Goal: Task Accomplishment & Management: Manage account settings

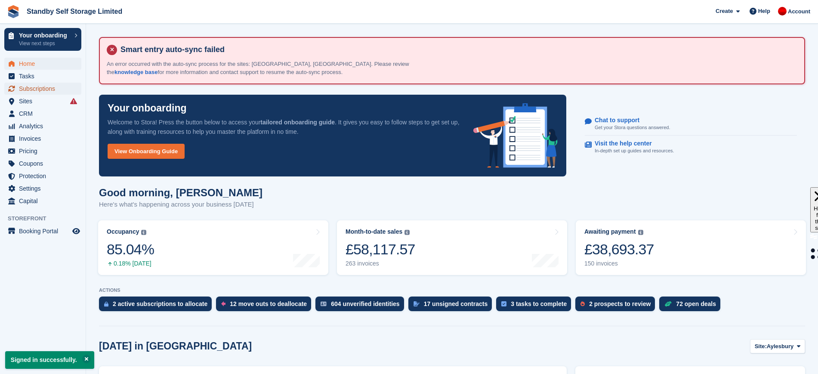
click at [35, 90] on span "Subscriptions" at bounding box center [45, 89] width 52 height 12
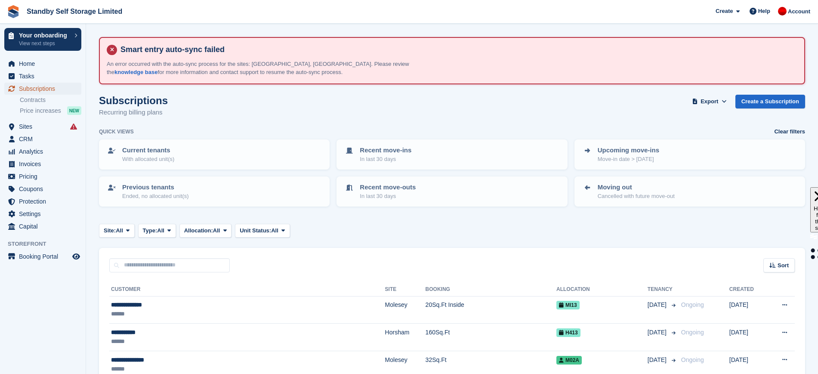
click at [41, 86] on span "Subscriptions" at bounding box center [45, 89] width 52 height 12
click at [36, 59] on span "Home" at bounding box center [45, 64] width 52 height 12
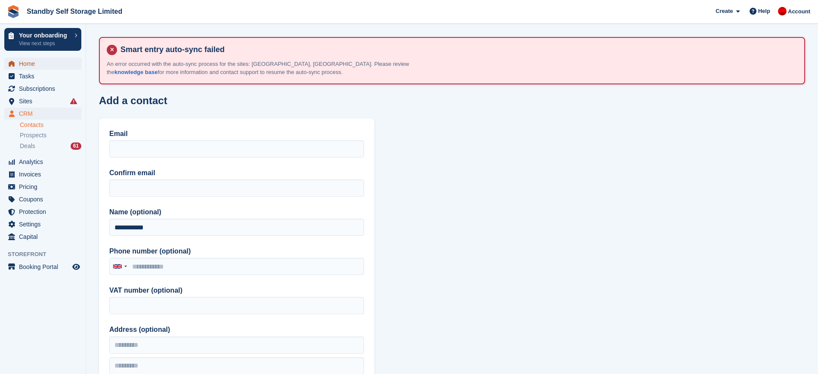
click at [43, 62] on span "Home" at bounding box center [45, 64] width 52 height 12
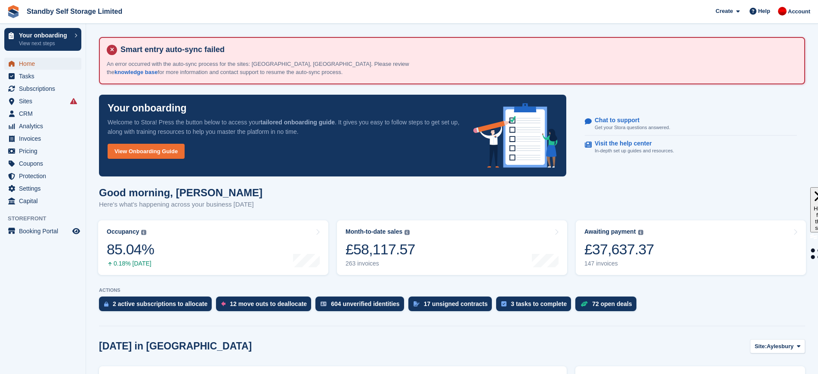
click at [41, 62] on span "Home" at bounding box center [45, 64] width 52 height 12
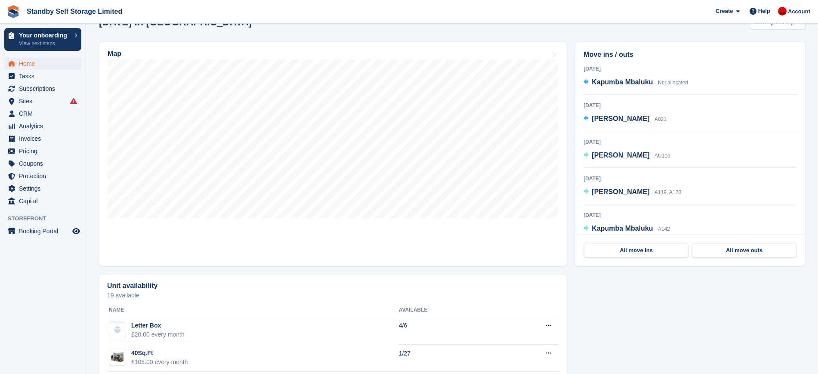
scroll to position [292, 0]
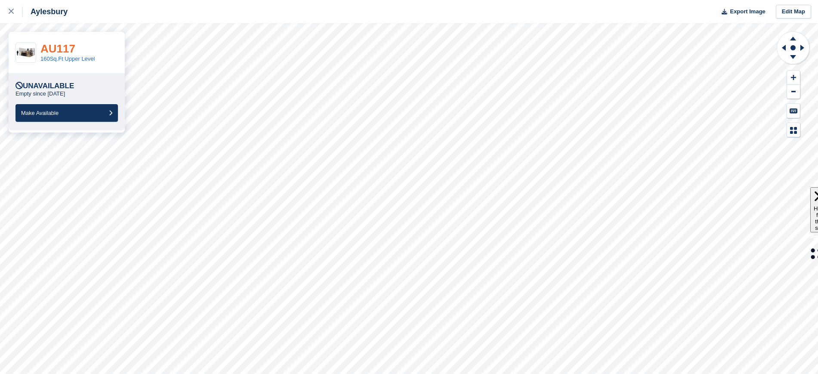
click at [57, 49] on link "AU117" at bounding box center [57, 48] width 35 height 13
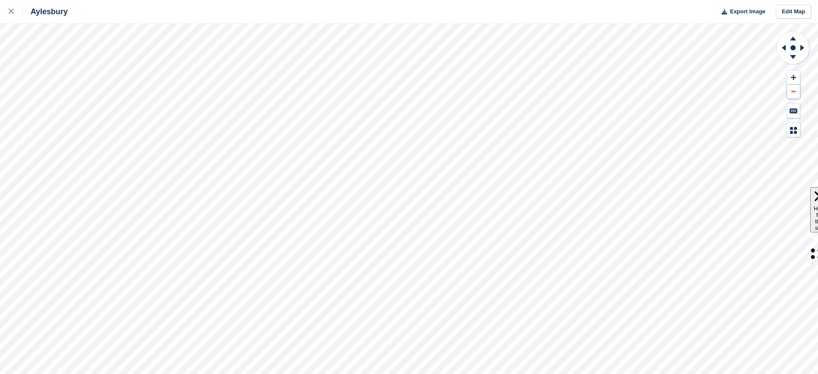
click at [791, 93] on button at bounding box center [793, 92] width 13 height 14
click at [9, 11] on icon at bounding box center [11, 11] width 5 height 5
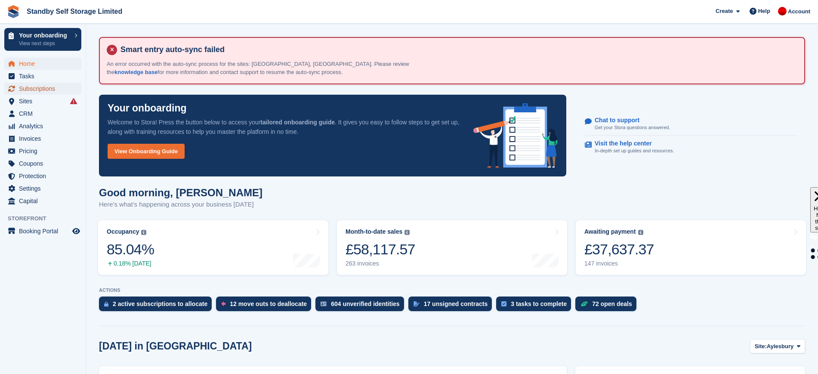
click at [50, 90] on span "Subscriptions" at bounding box center [45, 89] width 52 height 12
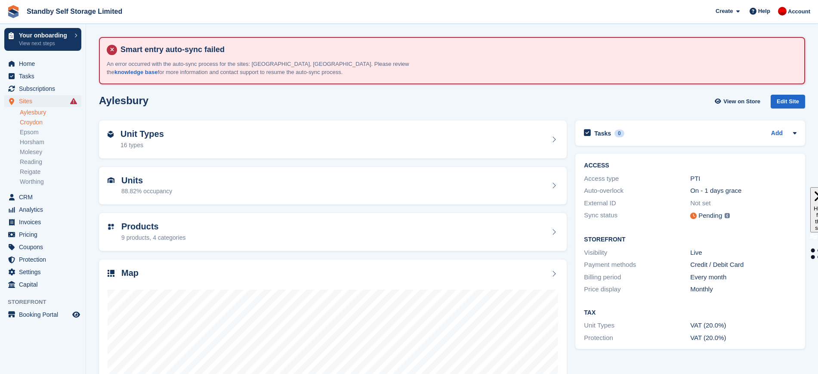
click at [44, 119] on link "Croydon" at bounding box center [51, 122] width 62 height 8
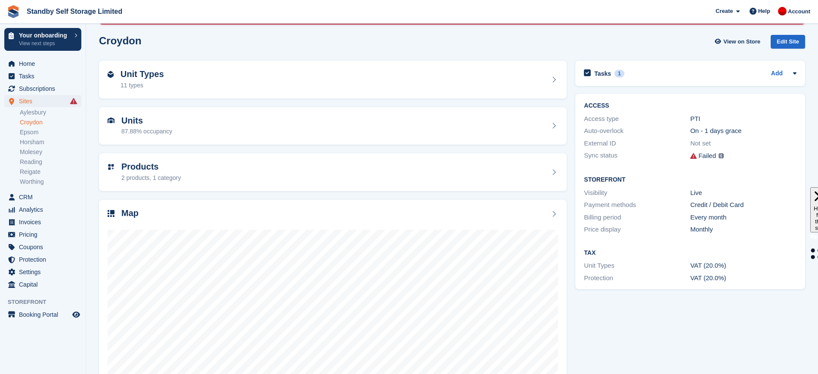
scroll to position [62, 0]
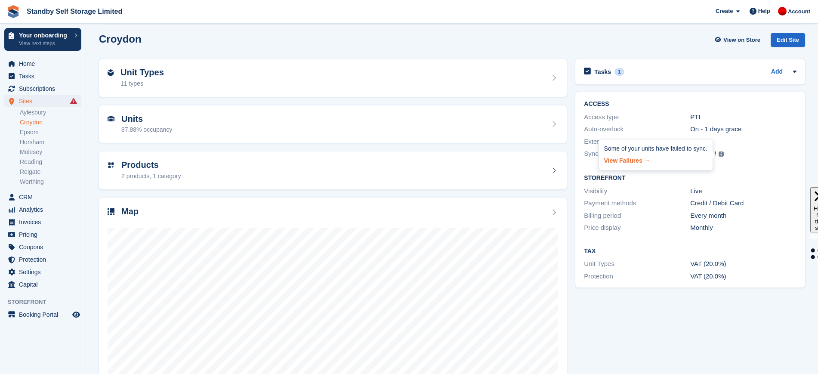
click at [628, 160] on link "View Failures →" at bounding box center [655, 159] width 103 height 12
click at [38, 86] on span "Subscriptions" at bounding box center [45, 89] width 52 height 12
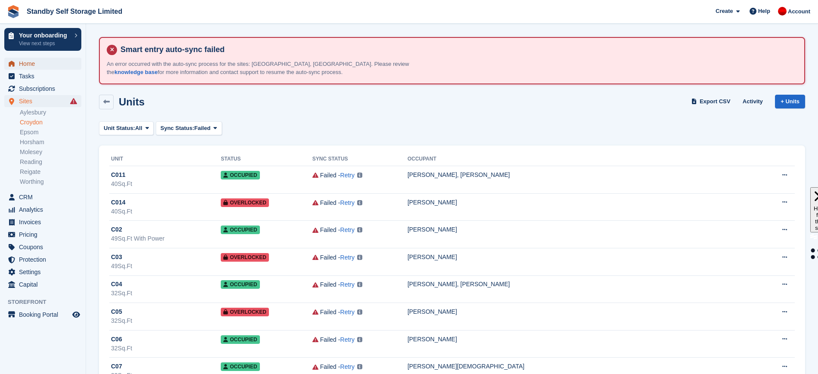
click at [37, 63] on span "Home" at bounding box center [45, 64] width 52 height 12
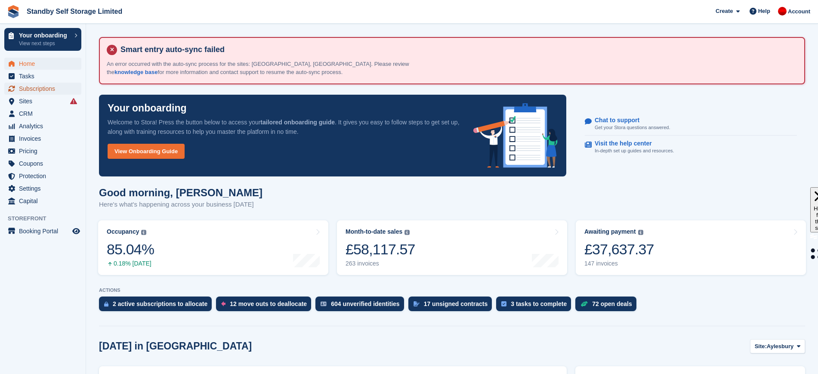
click at [35, 91] on span "Subscriptions" at bounding box center [45, 89] width 52 height 12
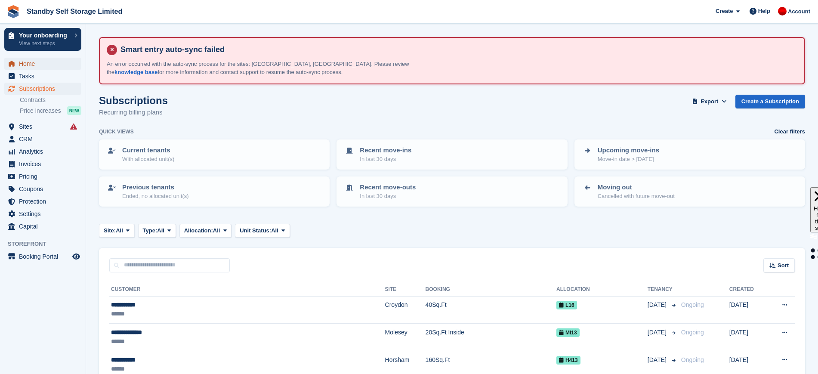
click at [27, 61] on span "Home" at bounding box center [45, 64] width 52 height 12
click at [189, 266] on input "text" at bounding box center [169, 265] width 121 height 14
click at [46, 128] on span "Sites" at bounding box center [45, 127] width 52 height 12
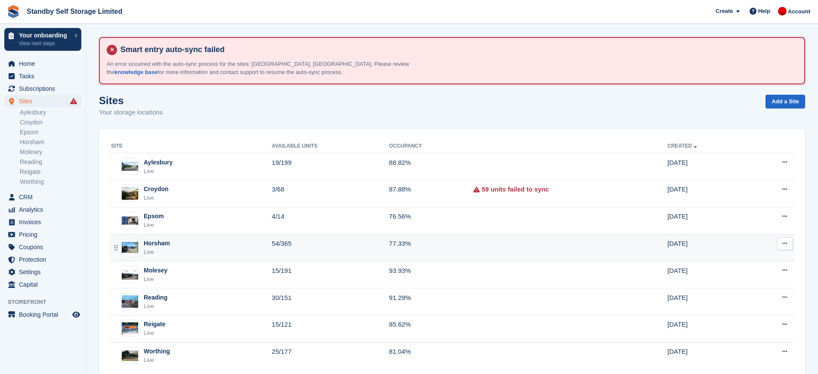
click at [301, 243] on td "54/365" at bounding box center [330, 247] width 117 height 27
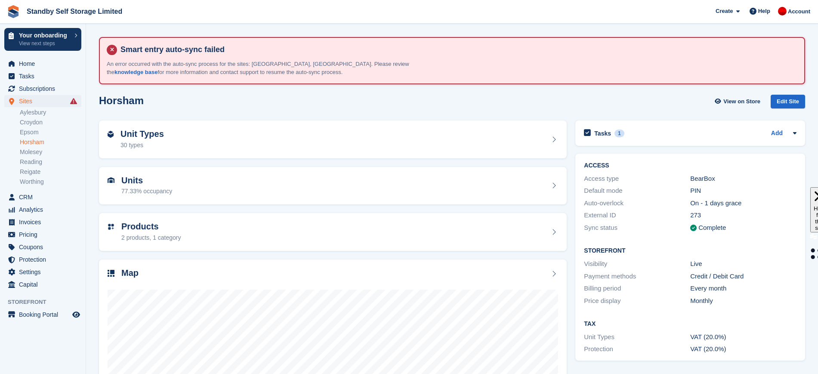
scroll to position [97, 0]
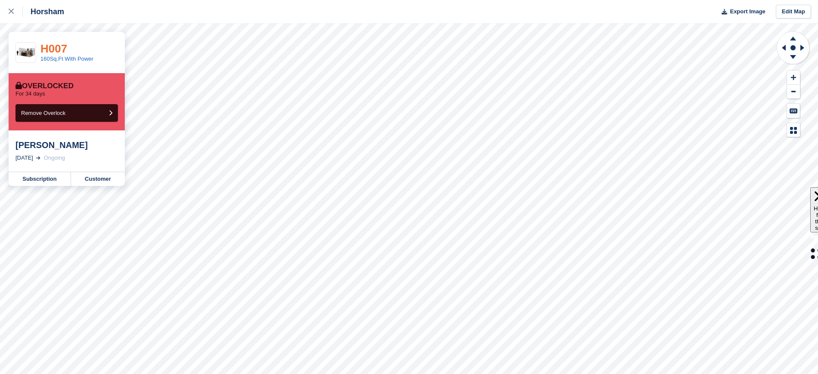
click at [59, 49] on link "H007" at bounding box center [53, 48] width 27 height 13
click at [90, 182] on link "Customer" at bounding box center [98, 179] width 54 height 14
drag, startPoint x: 16, startPoint y: 10, endPoint x: 24, endPoint y: 14, distance: 9.0
click at [15, 10] on div at bounding box center [16, 11] width 14 height 10
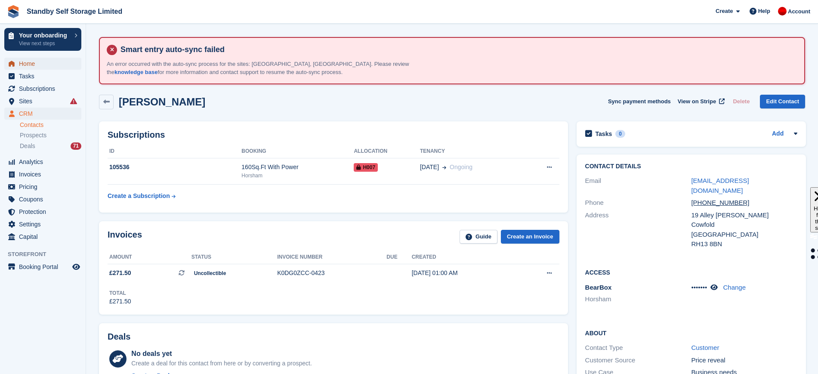
click at [28, 63] on span "Home" at bounding box center [45, 64] width 52 height 12
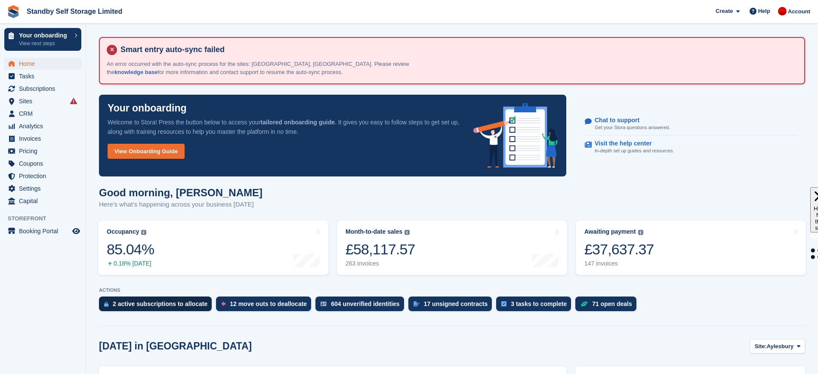
click at [162, 302] on div "2 active subscriptions to allocate" at bounding box center [160, 303] width 95 height 7
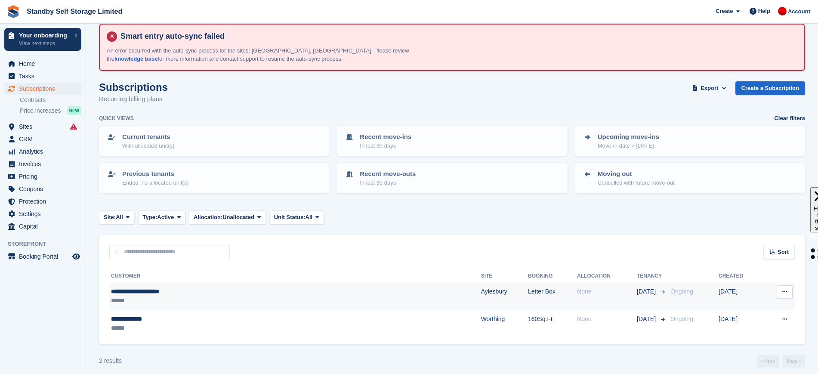
scroll to position [20, 0]
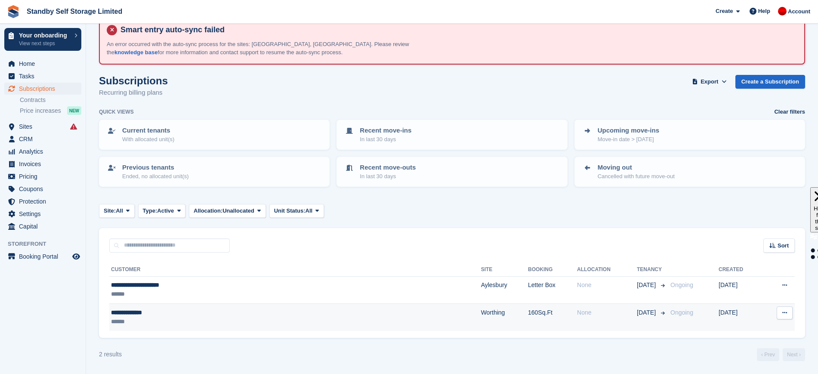
click at [275, 312] on div "**********" at bounding box center [214, 312] width 206 height 9
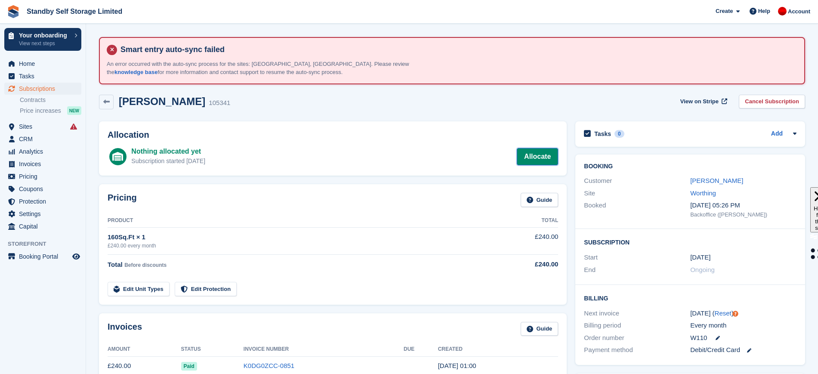
click at [534, 154] on link "Allocate" at bounding box center [537, 156] width 41 height 17
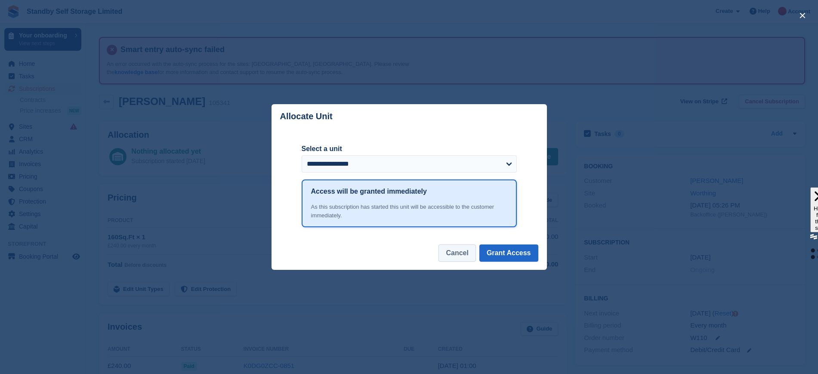
click at [459, 258] on button "Cancel" at bounding box center [457, 252] width 37 height 17
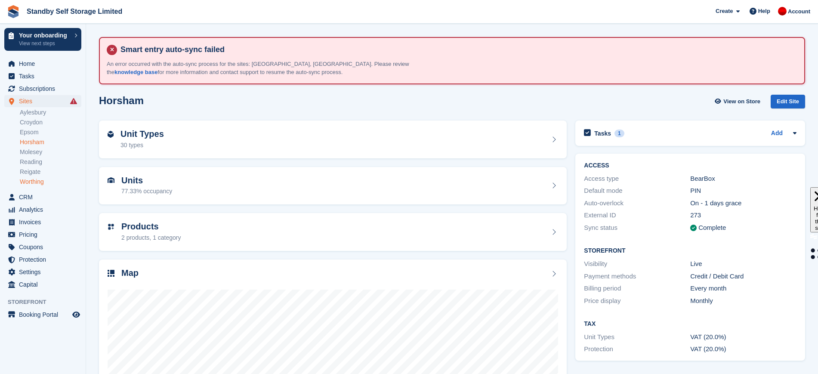
click at [40, 185] on link "Worthing" at bounding box center [51, 182] width 62 height 8
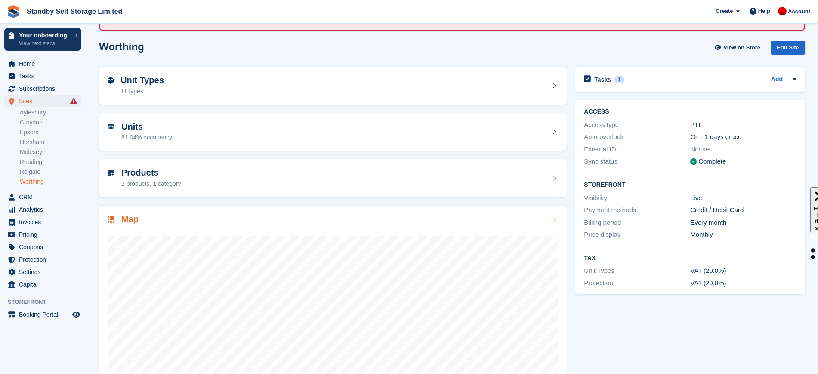
scroll to position [97, 0]
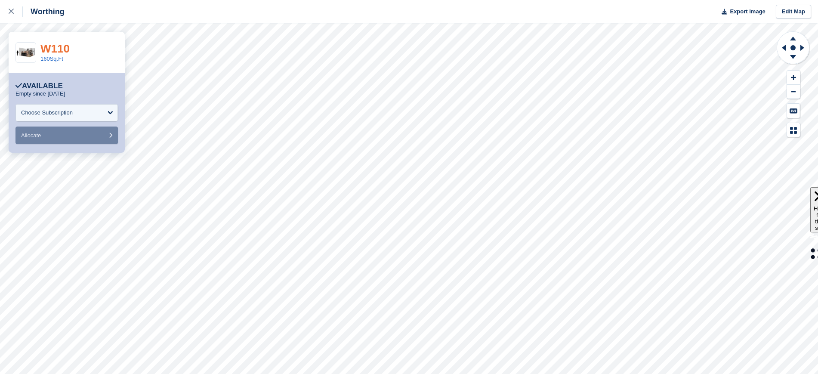
click at [61, 47] on link "W110" at bounding box center [54, 48] width 29 height 13
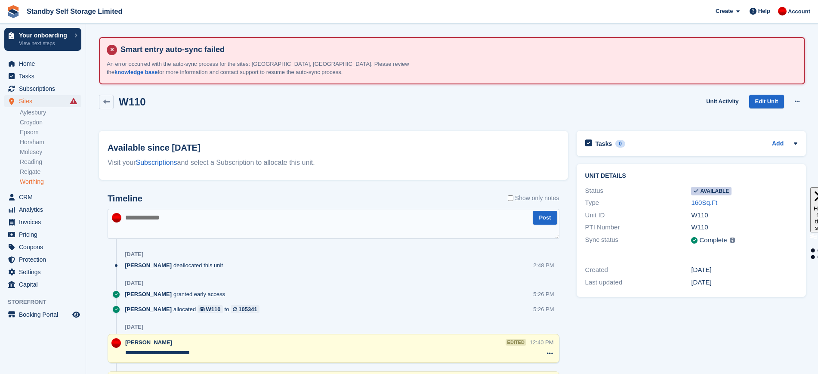
click at [39, 182] on link "Worthing" at bounding box center [51, 182] width 62 height 8
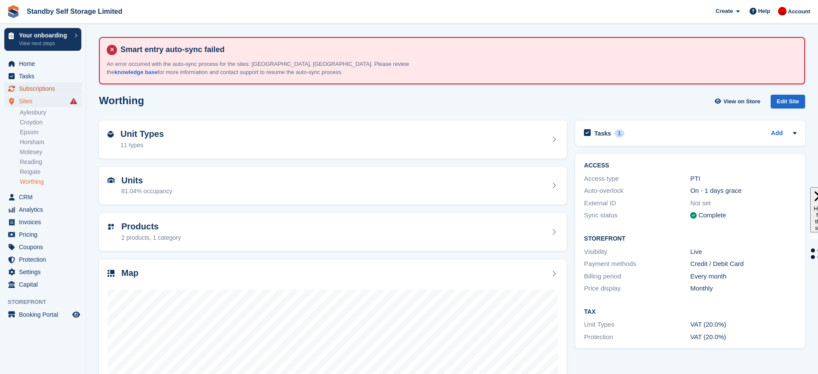
click at [46, 91] on span "Subscriptions" at bounding box center [45, 89] width 52 height 12
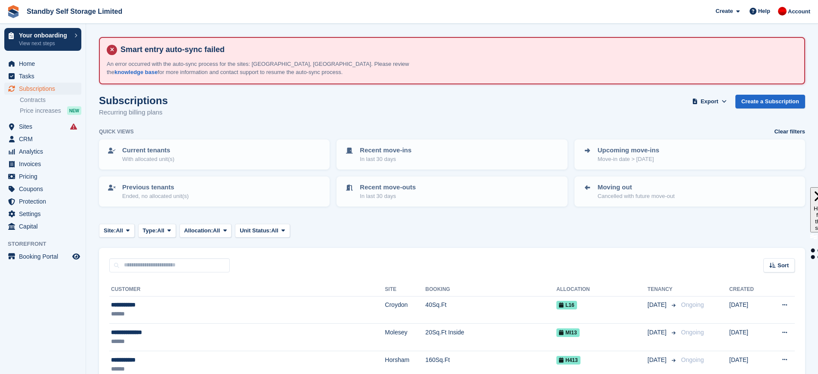
click at [26, 56] on div "Home Tasks Subscriptions Subscriptions Subscriptions Contracts Price increases …" at bounding box center [43, 143] width 86 height 179
click at [48, 63] on span "Home" at bounding box center [45, 64] width 52 height 12
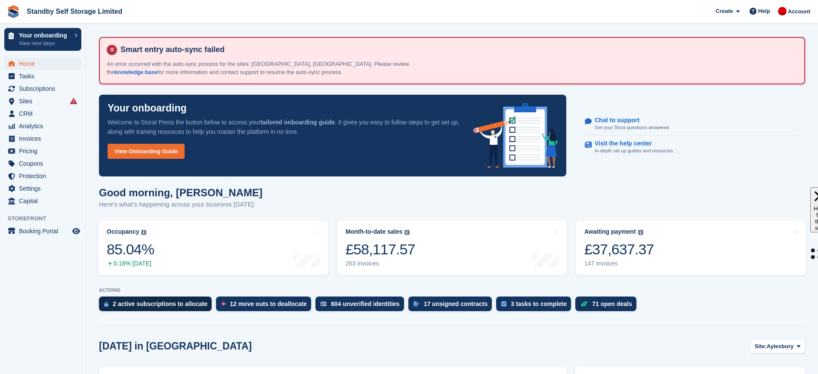
click at [170, 306] on div "2 active subscriptions to allocate" at bounding box center [160, 303] width 95 height 7
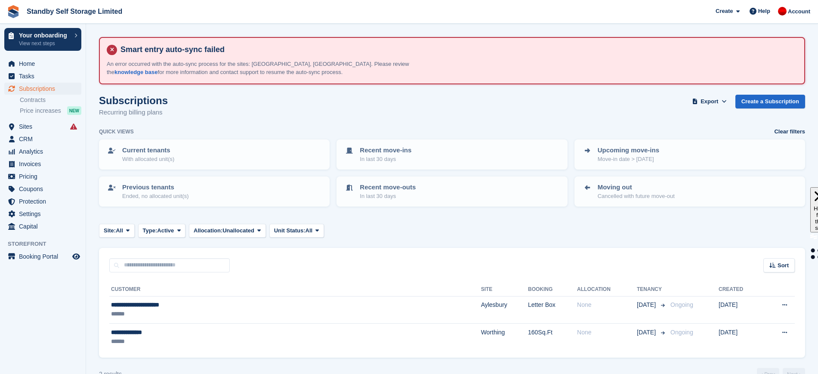
scroll to position [20, 0]
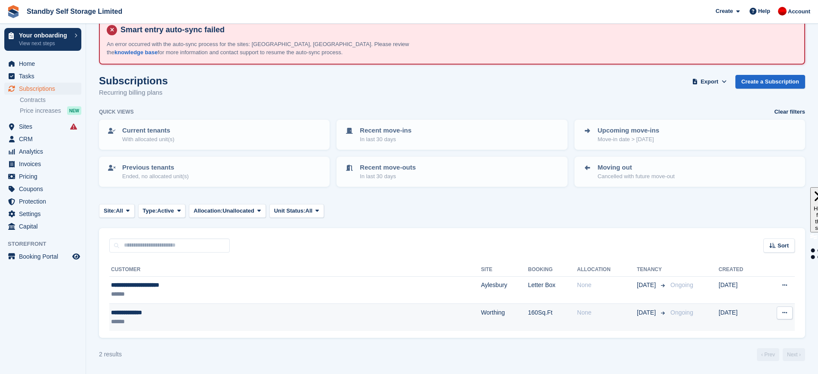
click at [268, 317] on div "******" at bounding box center [214, 321] width 206 height 9
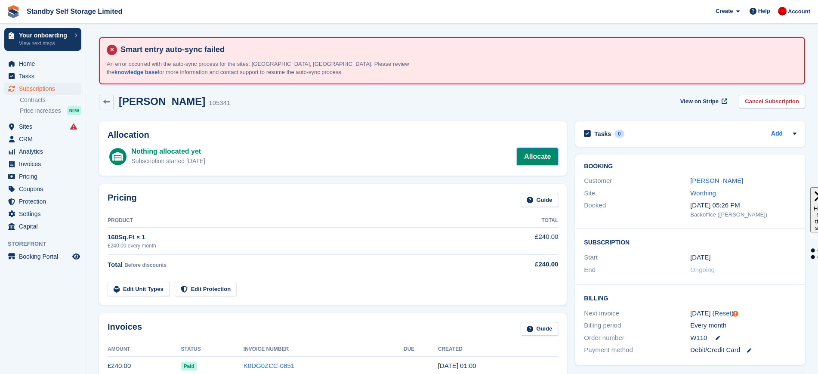
click at [539, 158] on link "Allocate" at bounding box center [537, 156] width 41 height 17
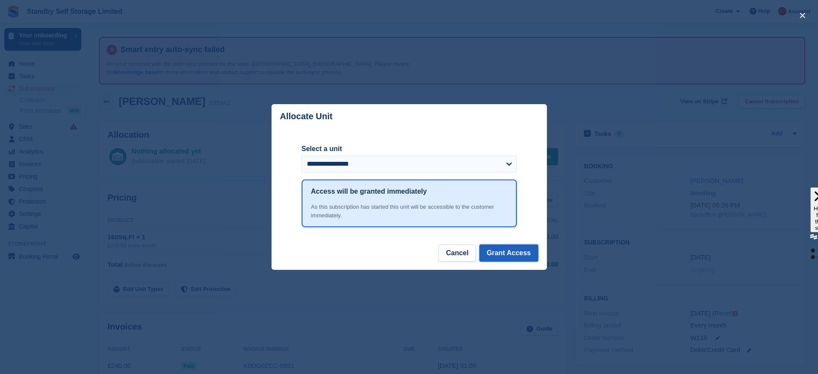
click at [510, 256] on button "Grant Access" at bounding box center [508, 252] width 59 height 17
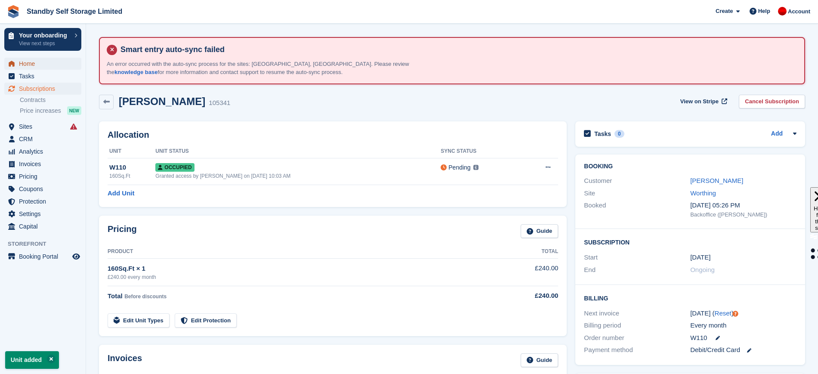
click at [41, 64] on span "Home" at bounding box center [45, 64] width 52 height 12
